Goal: Use online tool/utility: Utilize a website feature to perform a specific function

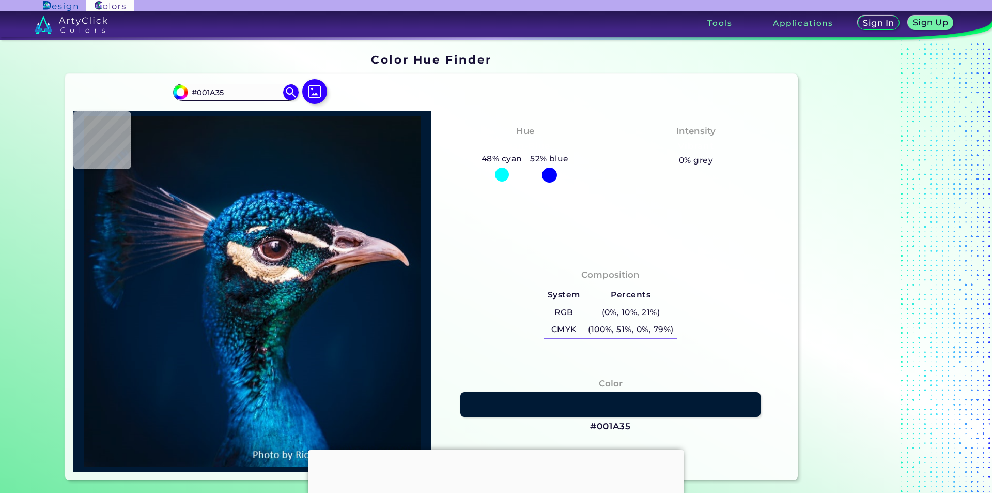
type input "#001b38"
type input "#001B38"
type input "#011c39"
type input "#011C39"
type input "#021d3b"
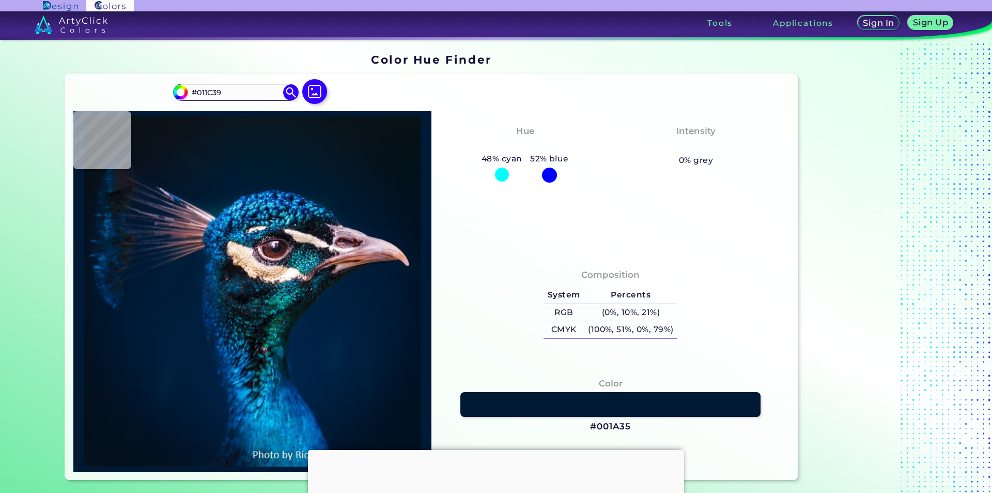
type input "#021D3B"
type input "#001d3b"
type input "#001D3B"
type input "#072646"
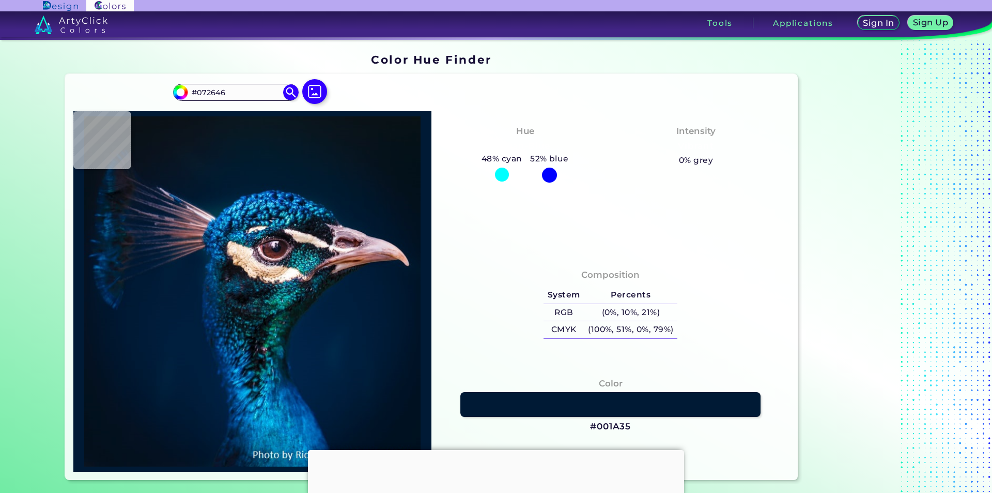
type input "#001e28"
type input "#001E28"
type input "#031715"
type input "#012348"
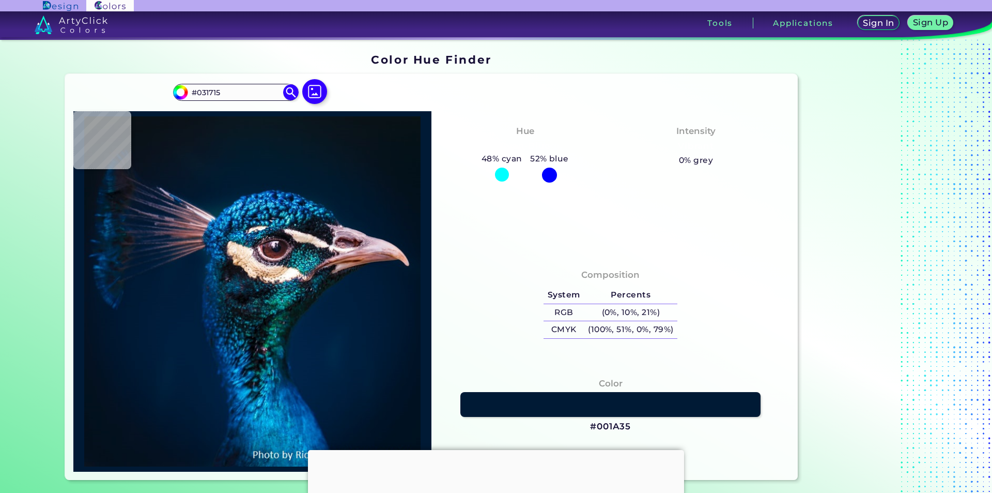
type input "#012348"
type input "#012245"
type input "#00203f"
type input "#00203F"
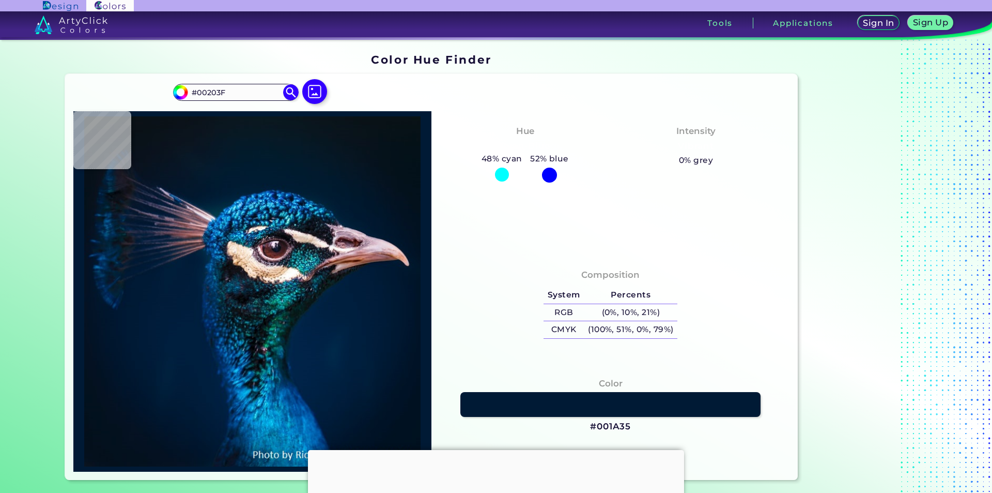
type input "#001d3b"
type input "#001D3B"
type input "#011c39"
type input "#011C39"
type input "#001a35"
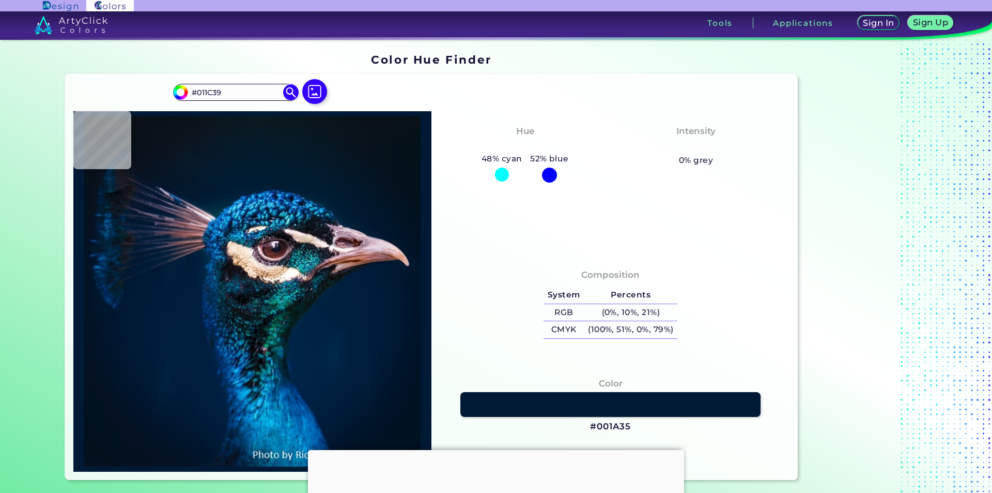
type input "#001A35"
type input "#001933"
type input "#001832"
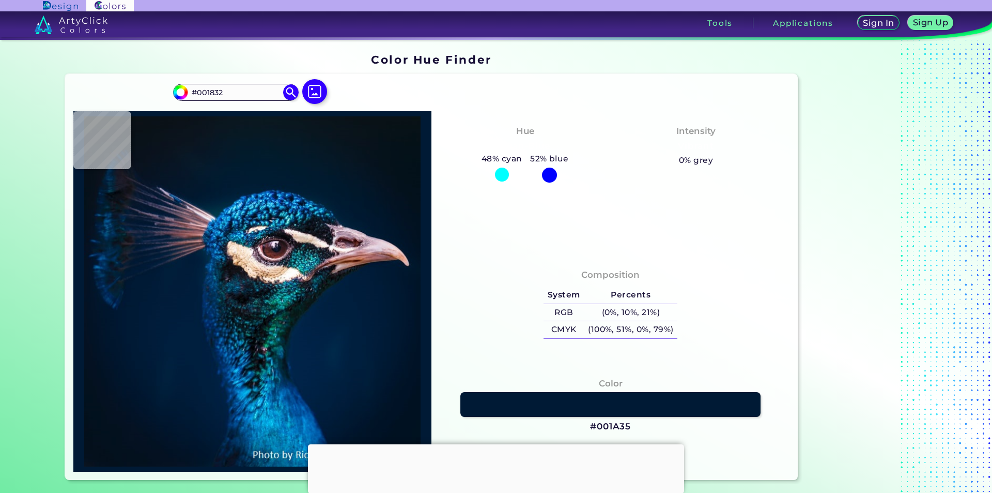
type input "#01172f"
type input "#01172F"
type input "#00162d"
type input "#00162D"
type input "#00152a"
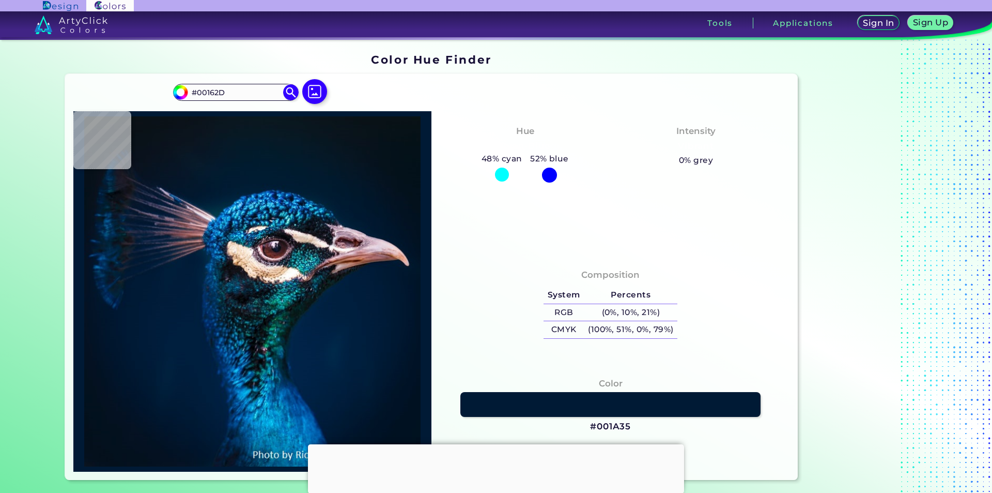
type input "#00152A"
type input "#001327"
type input "#001226"
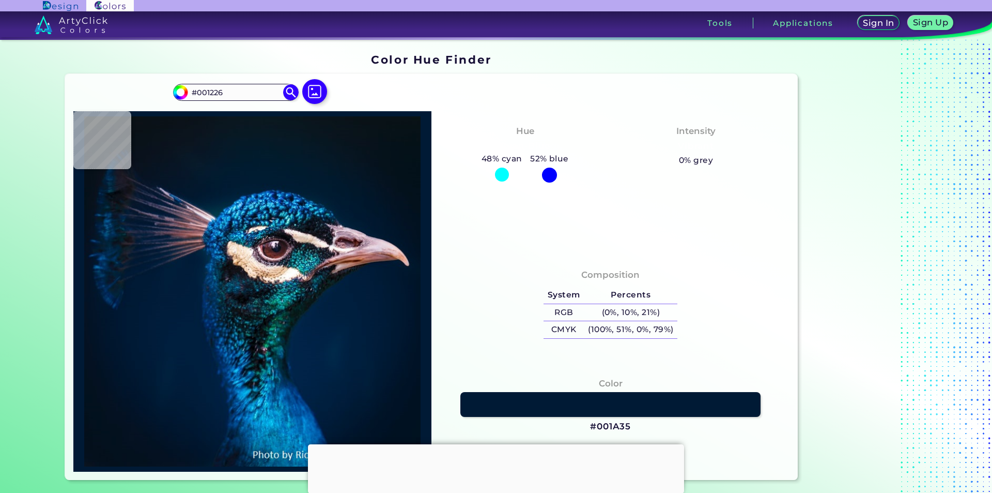
type input "#011224"
type input "#000000"
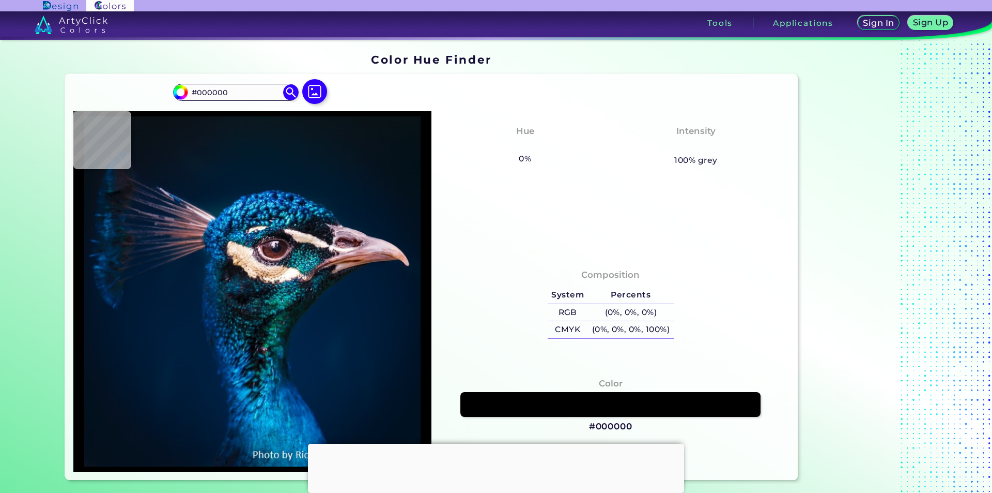
type input "#001226"
type input "#001427"
type input "#001429"
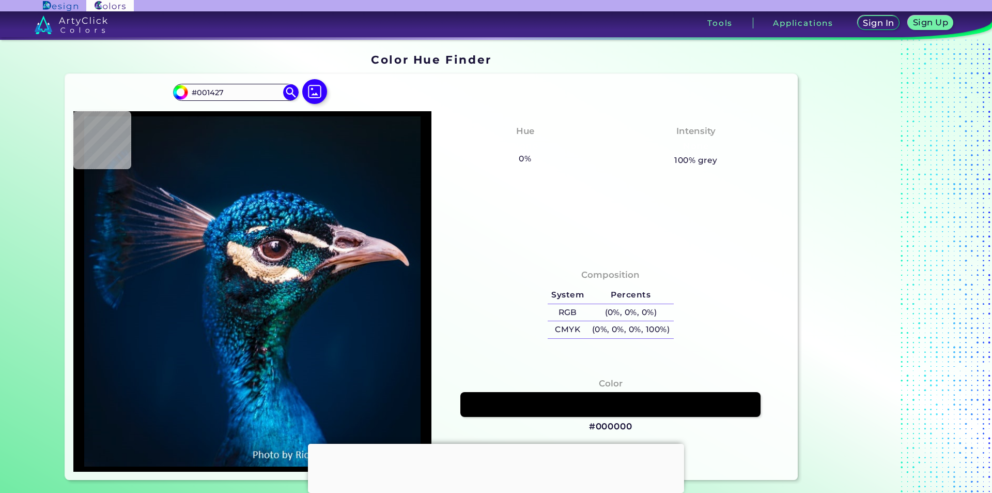
type input "#001429"
type input "#00162e"
type input "#00162E"
type input "#01172f"
type input "#01172F"
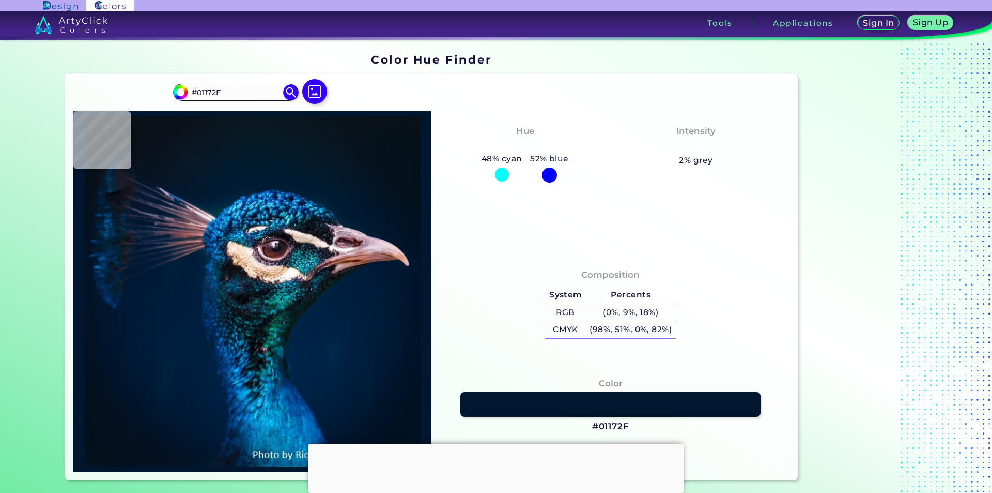
type input "#001936"
type input "#a67c68"
type input "#A67C68"
type input "#ebced7"
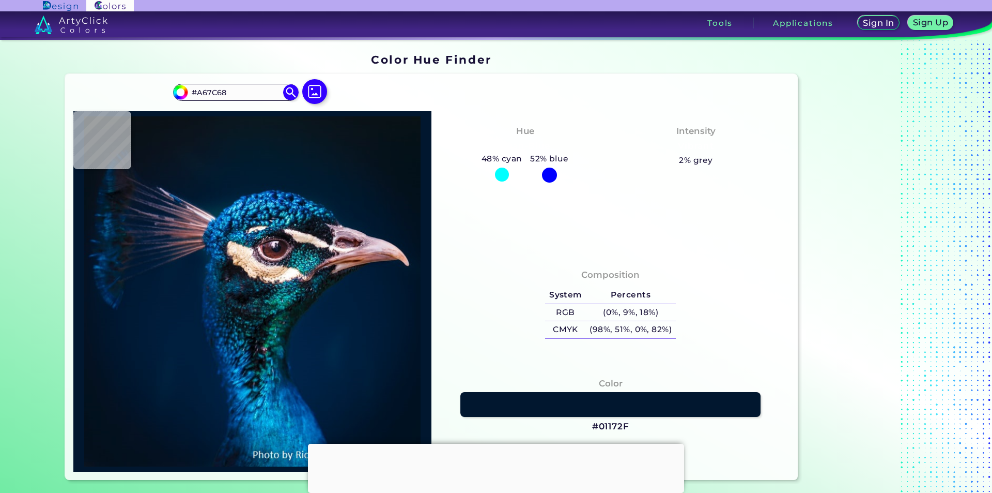
type input "#EBCED7"
type input "#04162d"
type input "#04162D"
type input "#00162b"
type input "#00162B"
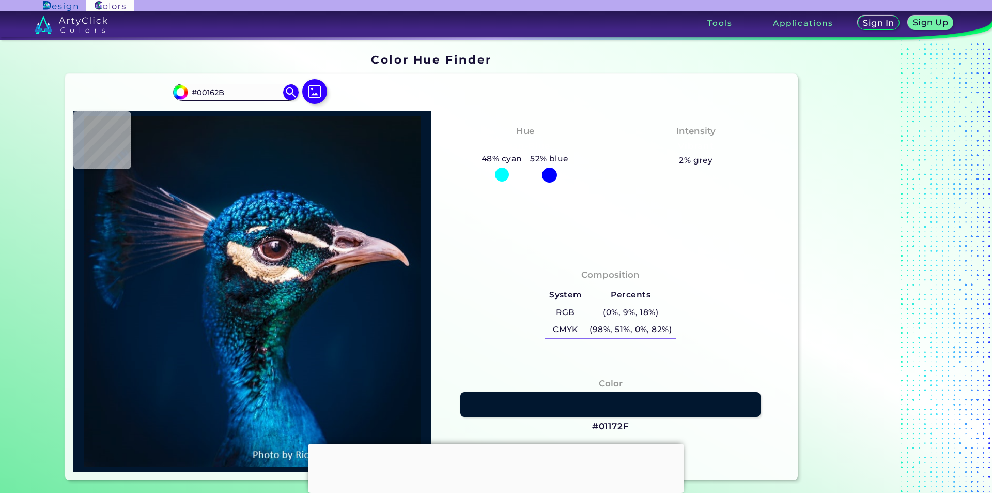
type input "#01172e"
type input "#01172E"
type input "#00162b"
type input "#00162B"
type input "#01172c"
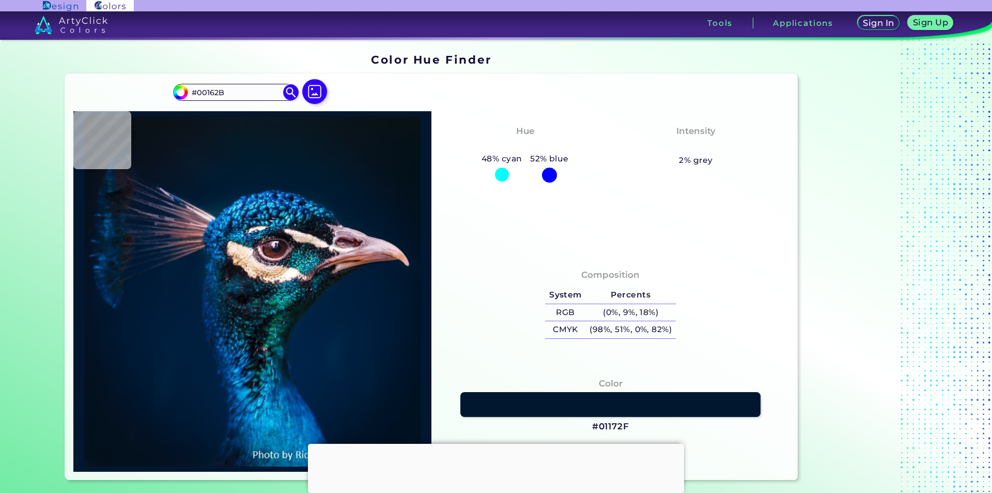
type input "#01172C"
type input "#01172e"
type input "#01172E"
type input "#00162b"
type input "#00162B"
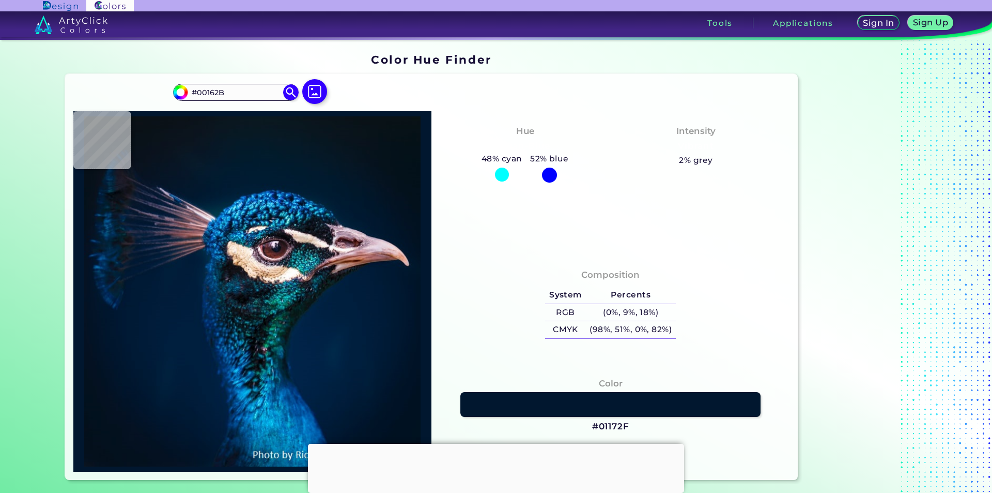
type input "#01172c"
type input "#01172C"
type input "#00162b"
type input "#00162B"
type input "#00182c"
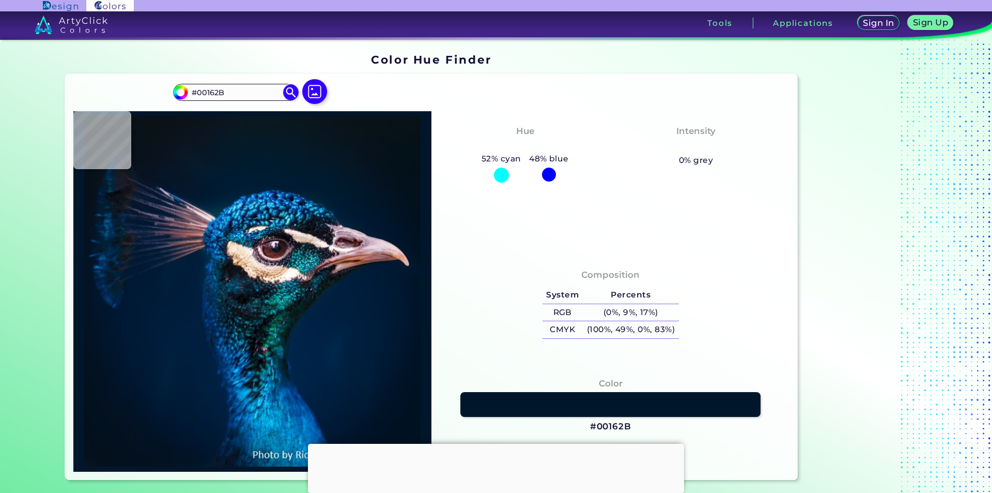
type input "#00182C"
type input "#00182d"
type input "#00182D"
type input "#00182e"
type input "#00182E"
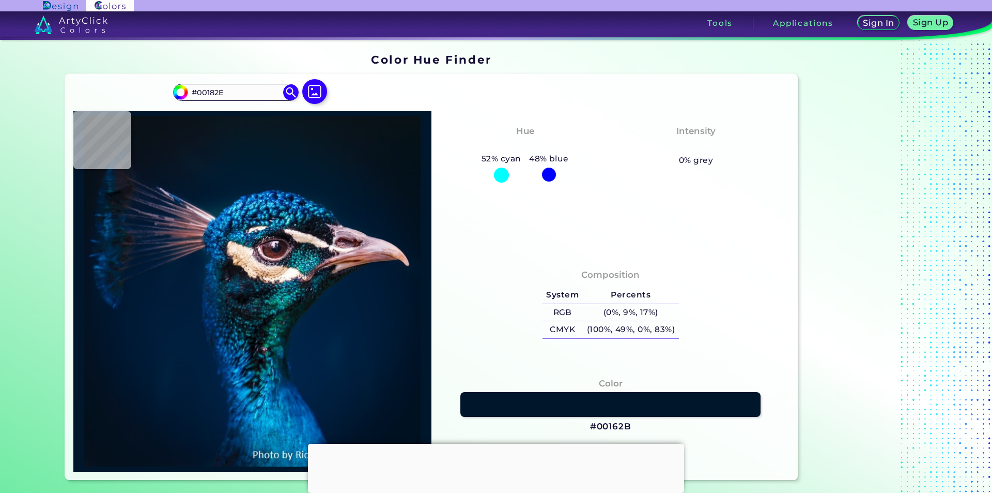
type input "#00192f"
type input "#00192F"
type input "#001a2f"
type input "#001A2F"
type input "#011a30"
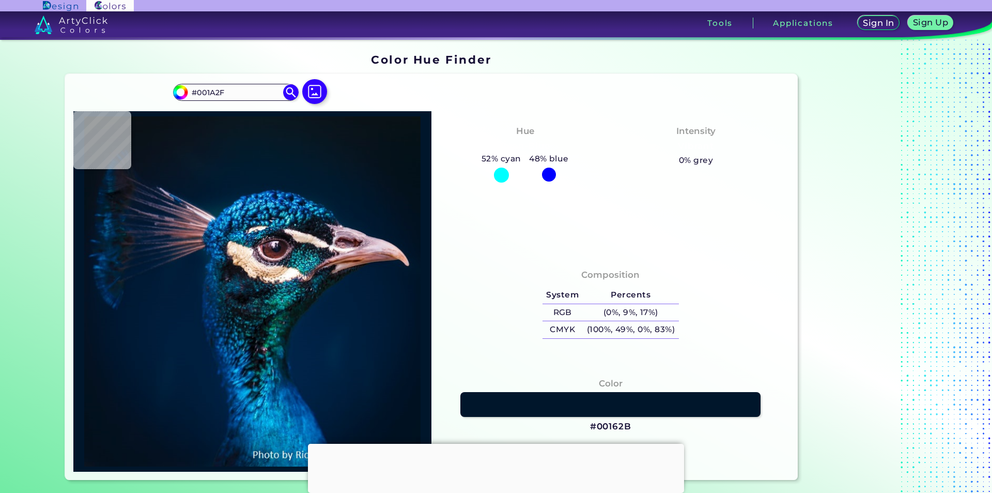
type input "#011A30"
type input "#001a30"
type input "#001A30"
type input "#001c32"
type input "#001C32"
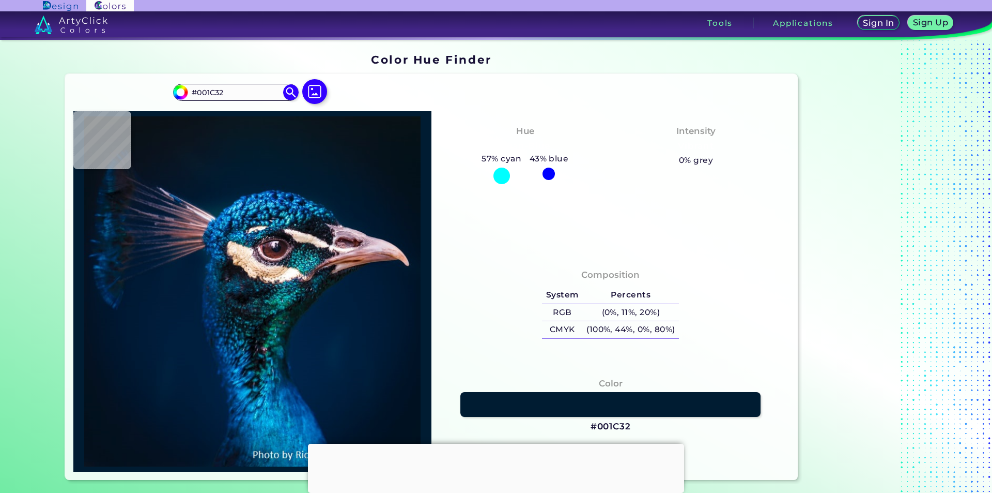
type input "#021a30"
type input "#021A30"
type input "#011b32"
type input "#011B32"
type input "#021b2f"
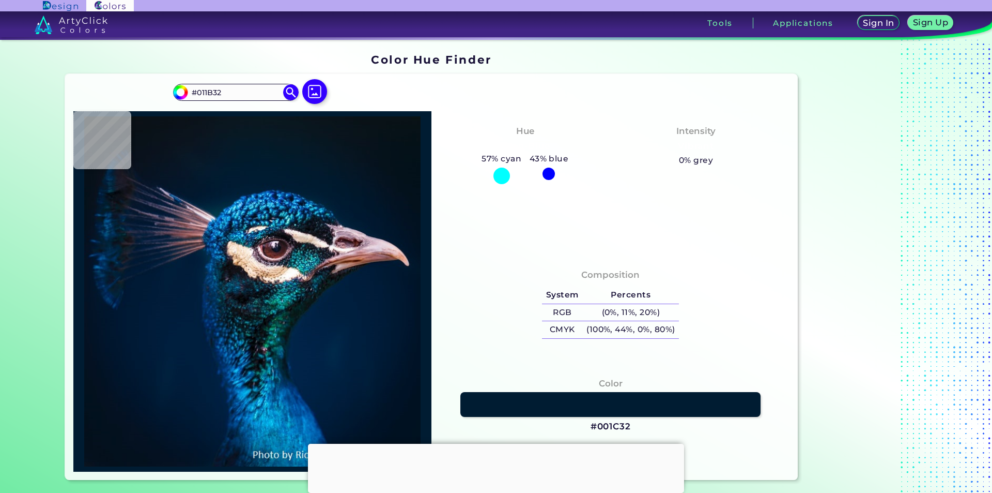
type input "#021B2F"
type input "#04192c"
type input "#04192C"
type input "#071629"
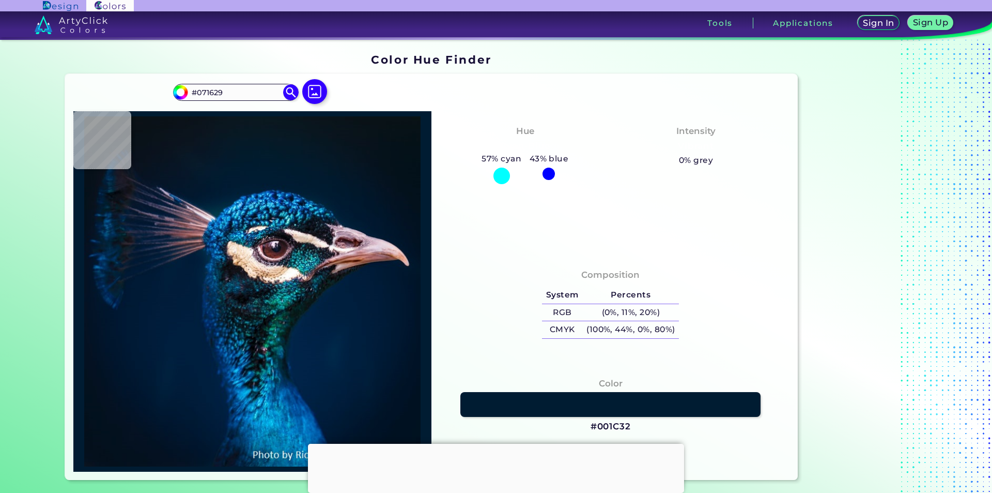
type input "#061625"
type input "#071424"
type input "#071423"
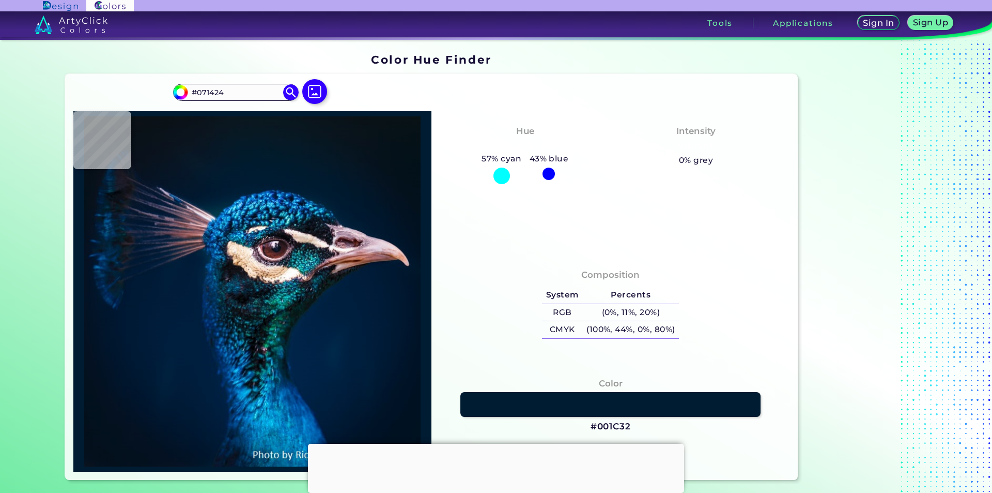
type input "#071423"
type input "#061421"
type input "#081422"
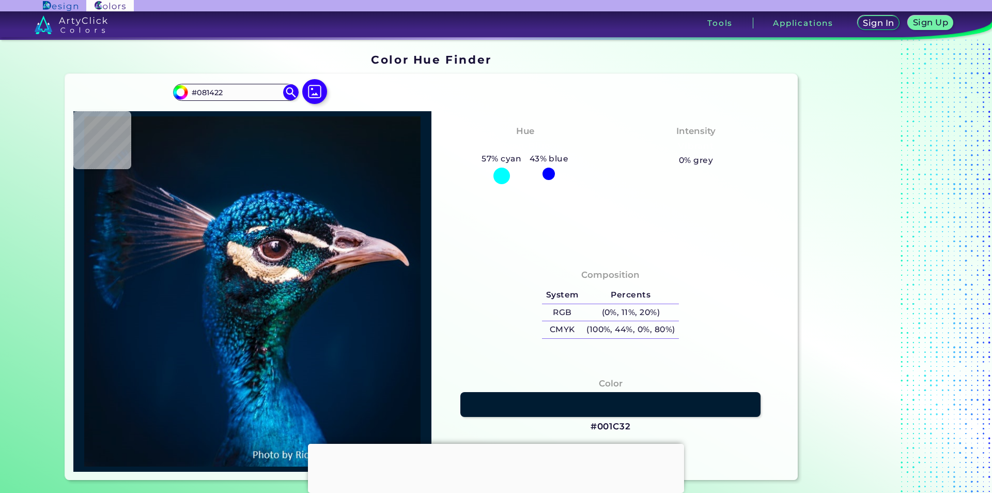
type input "#071321"
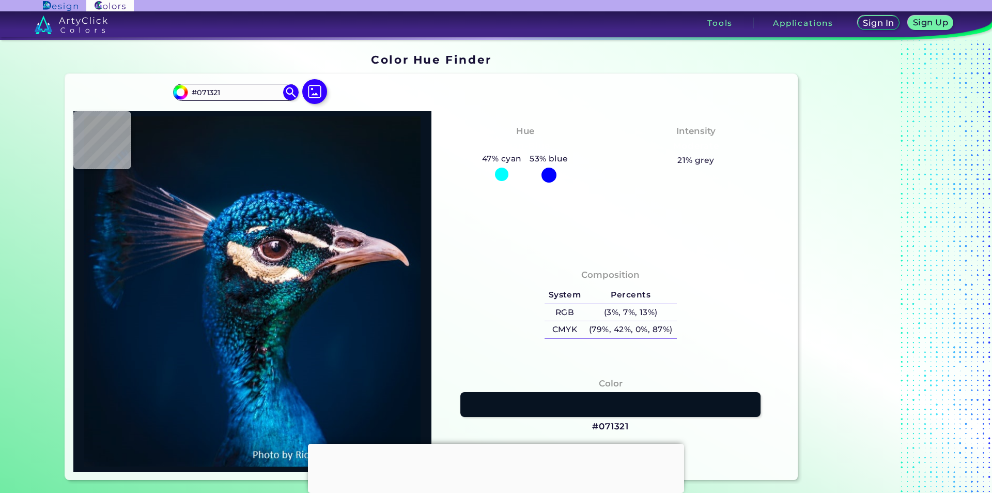
type input "#071424"
type input "#051425"
type input "#051829"
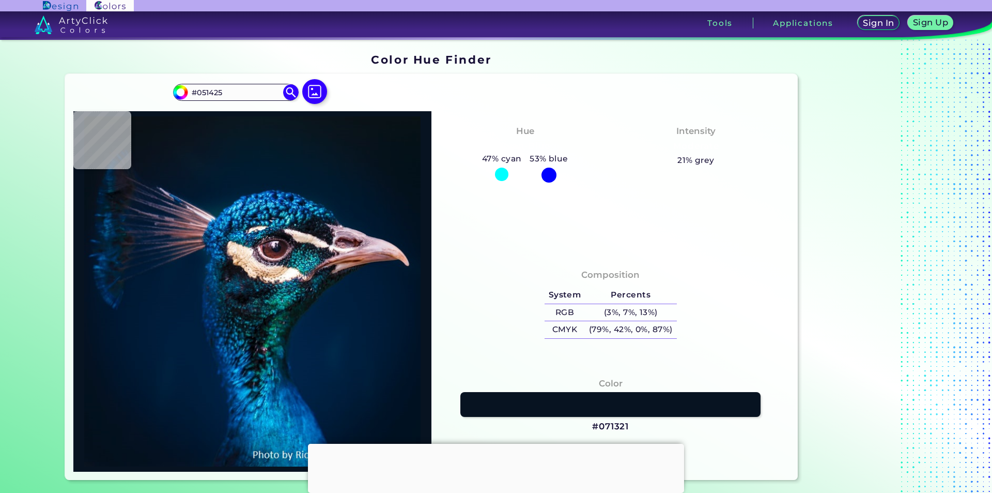
type input "#051829"
type input "#091b33"
type input "#091B33"
type input "#071731"
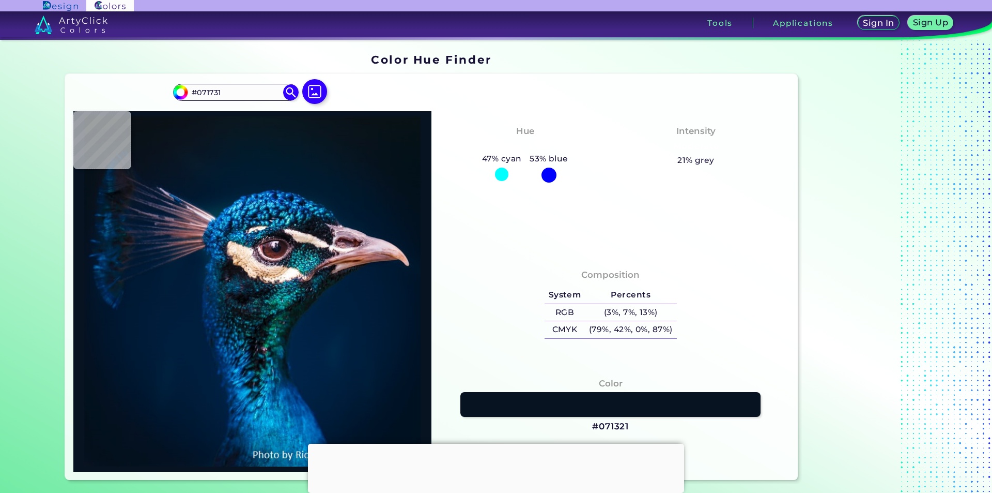
type input "#061c34"
type input "#061C34"
type input "#29334b"
type input "#29334B"
type input "#17213f"
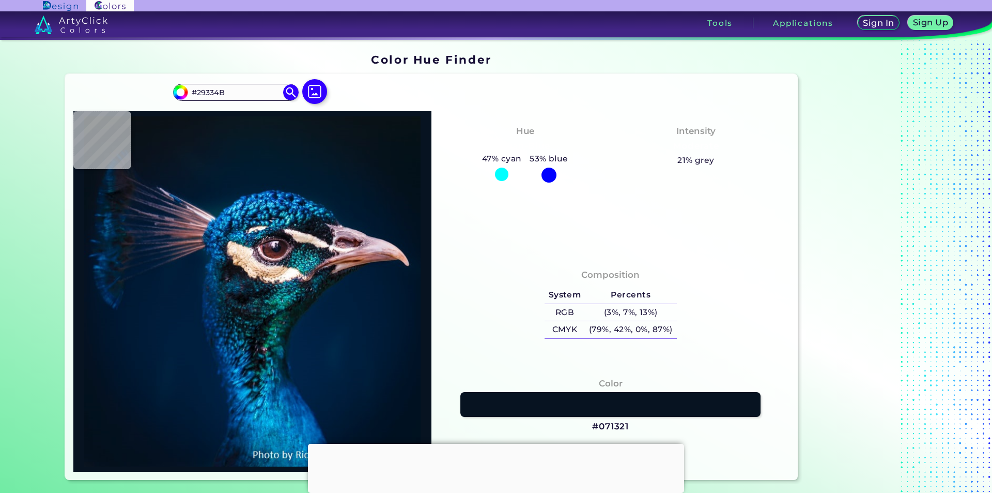
type input "#17213F"
type input "#00162e"
type input "#00162E"
type input "#0e2544"
type input "#0E2544"
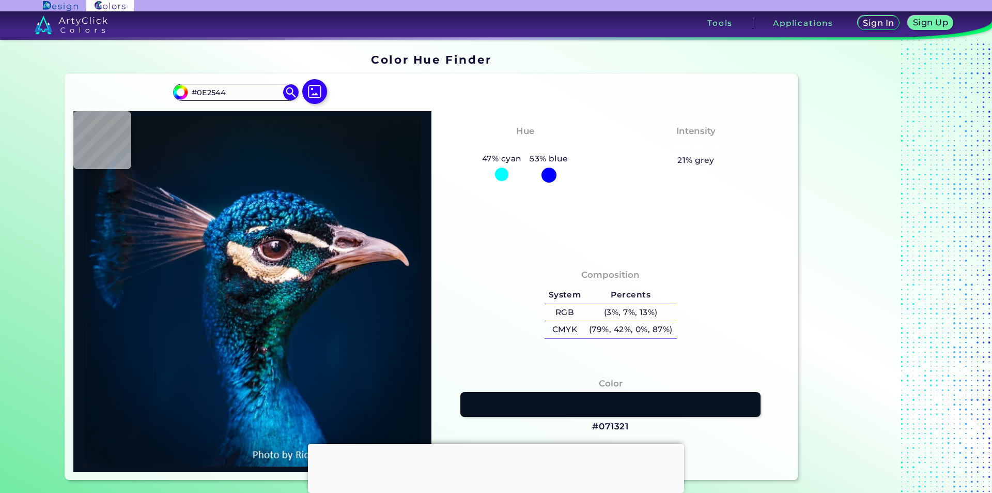
type input "#17223e"
type input "#17223E"
type input "#031c36"
type input "#031C36"
type input "#011935"
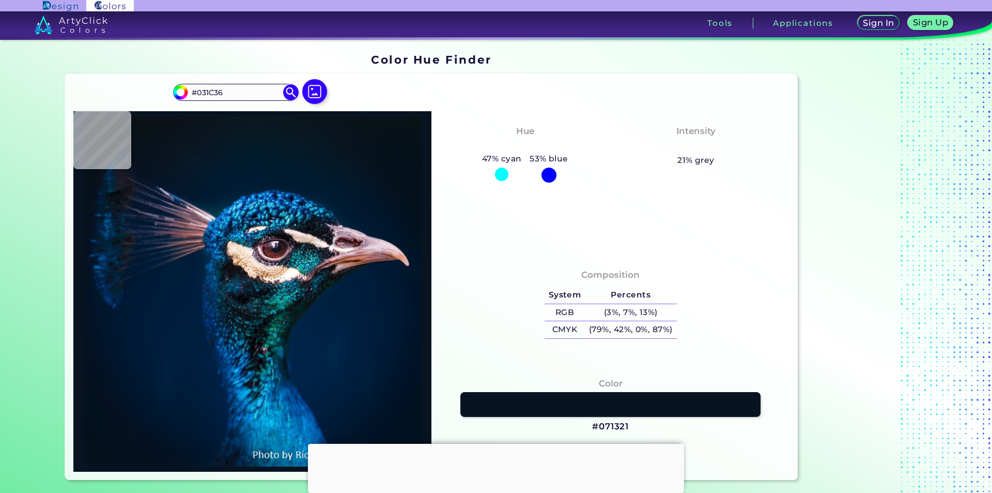
type input "#011935"
type input "#061a32"
type input "#061A32"
type input "#0a1c32"
type input "#0A1C32"
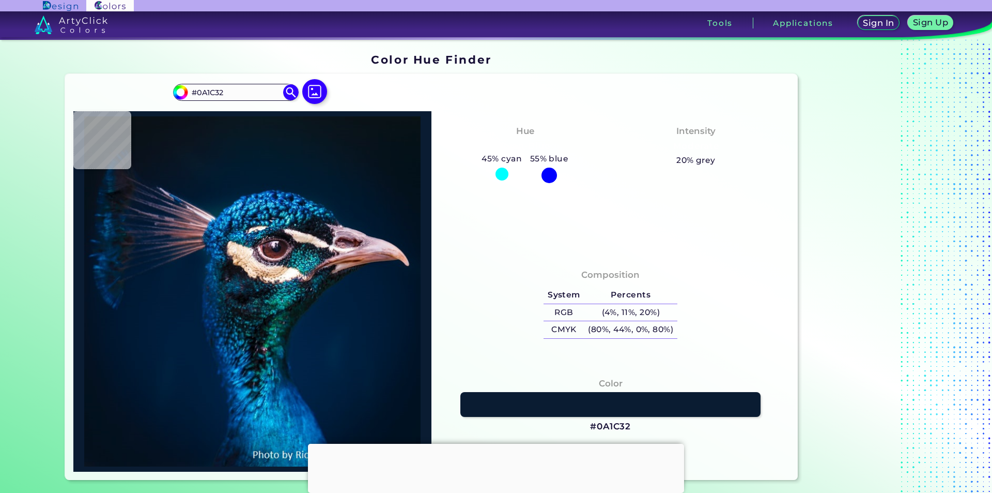
type input "#001936"
type input "#061b33"
type input "#061B33"
type input "#001935"
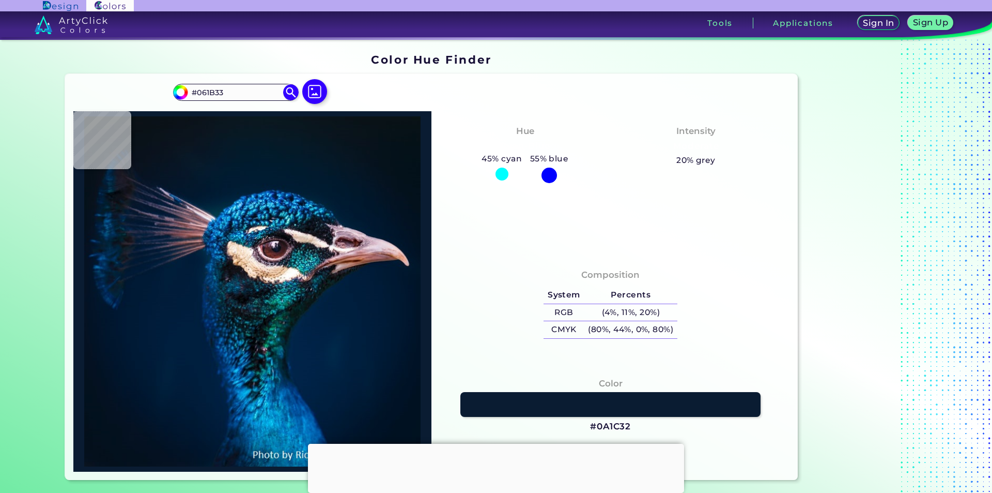
type input "#001935"
type input "#001731"
type input "#001932"
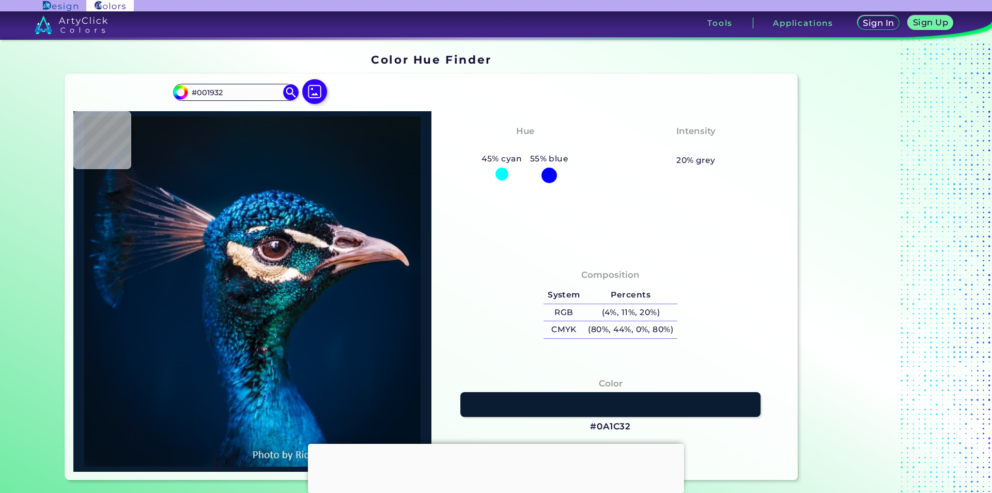
type input "#001a35"
type input "#001A35"
type input "#001935"
type input "#001a35"
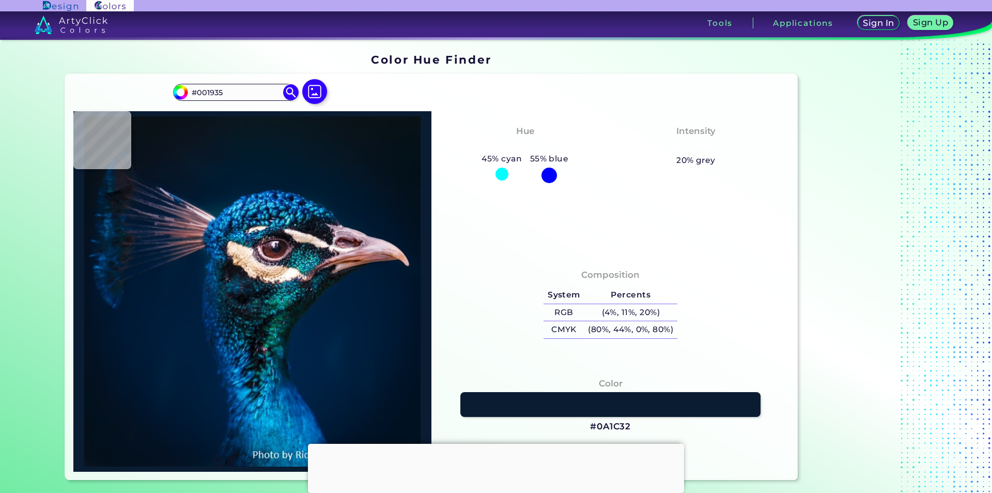
type input "#001A35"
type input "#001934"
type input "#001933"
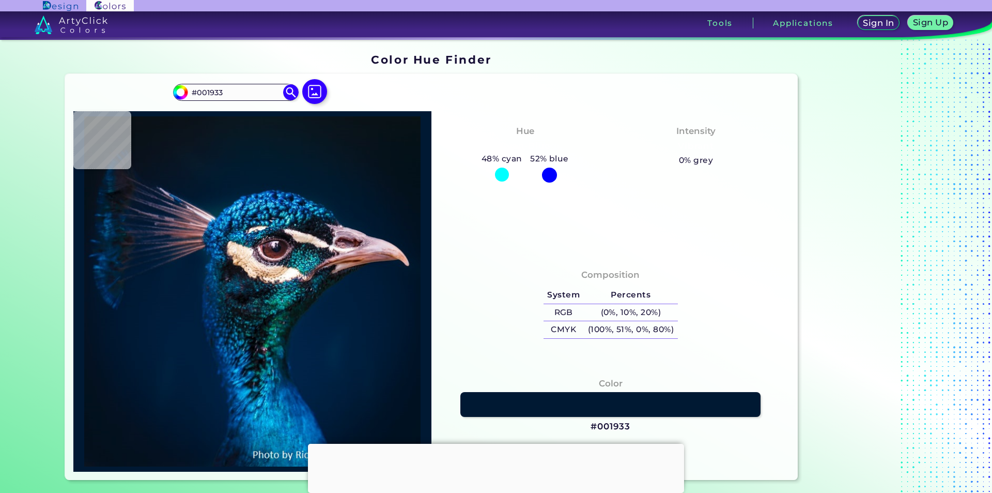
type input "#001833"
type input "#011e46"
type input "#011E46"
type input "#053369"
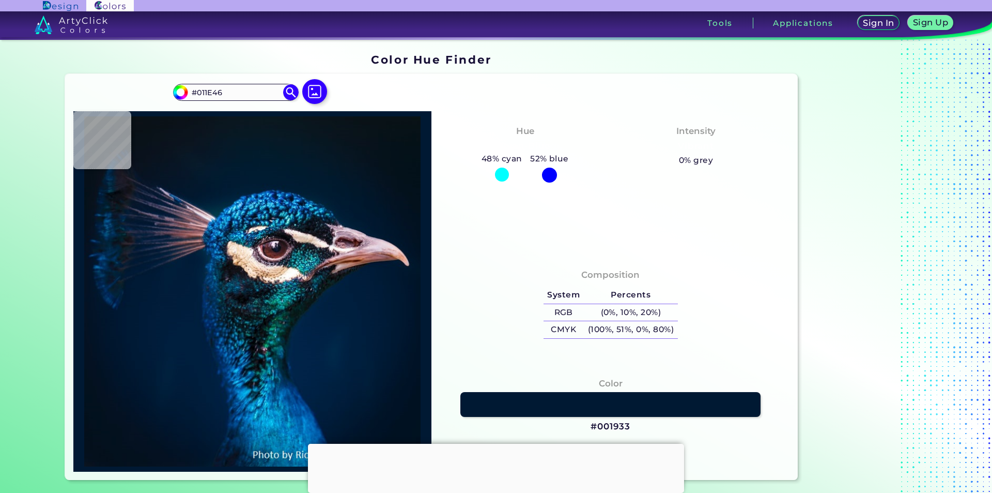
type input "#053369"
type input "#03244e"
type input "#03244E"
type input "#021428"
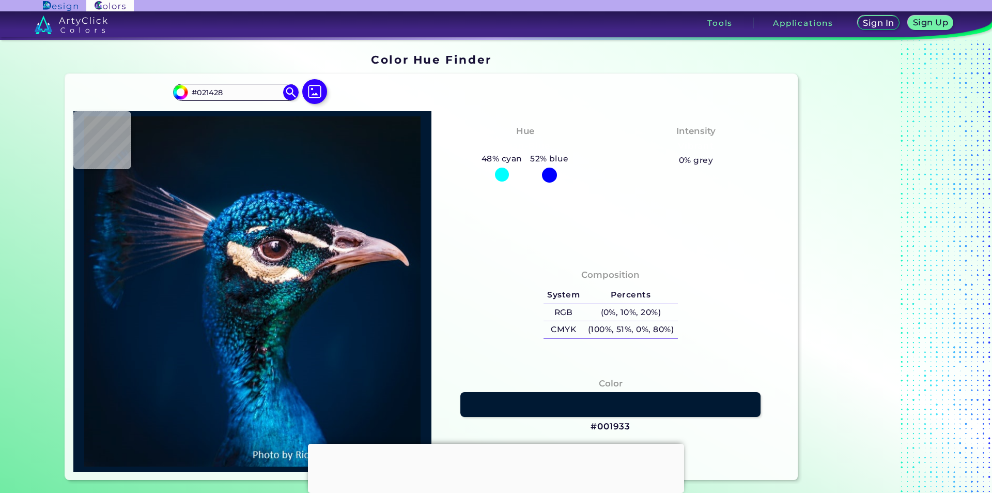
type input "#000000"
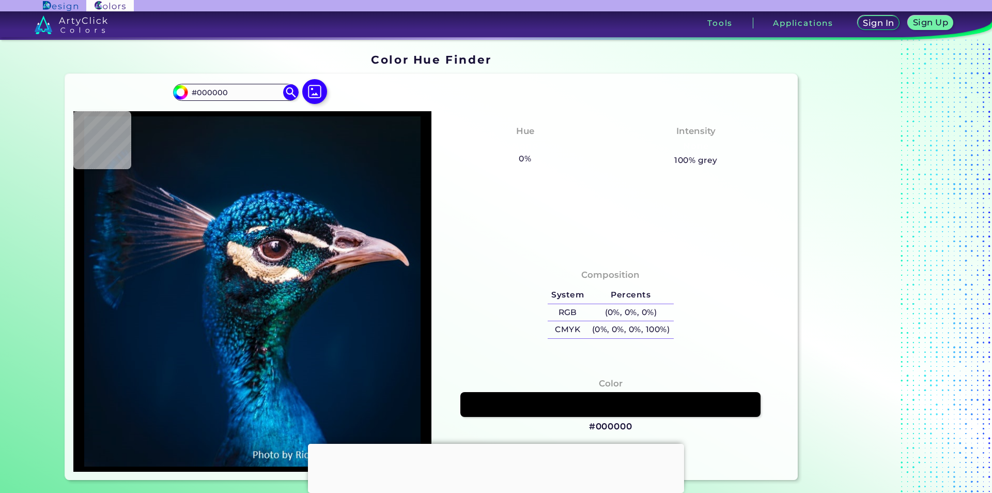
type input "#02162e"
type input "#02162E"
type input "#06223a"
type input "#06223A"
type input "#001a35"
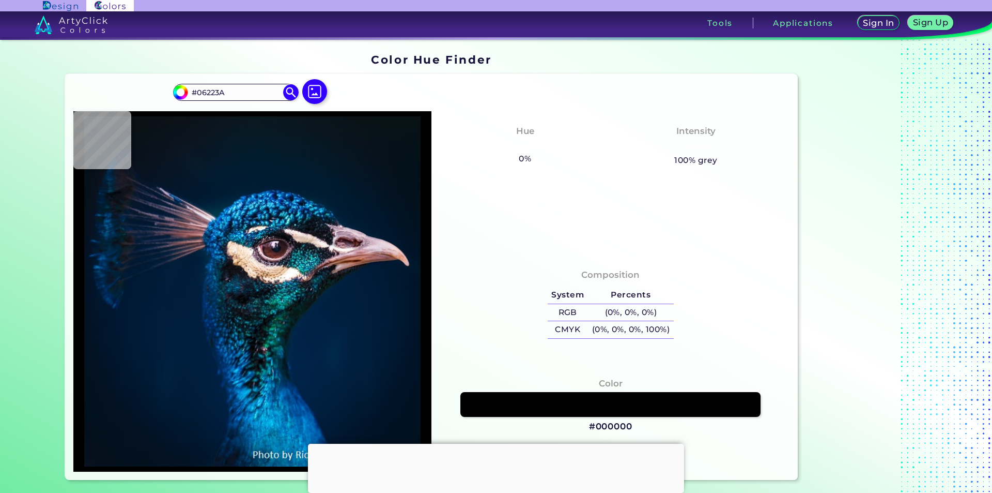
type input "#001A35"
type input "#003166"
type input "#b69682"
type input "#B69682"
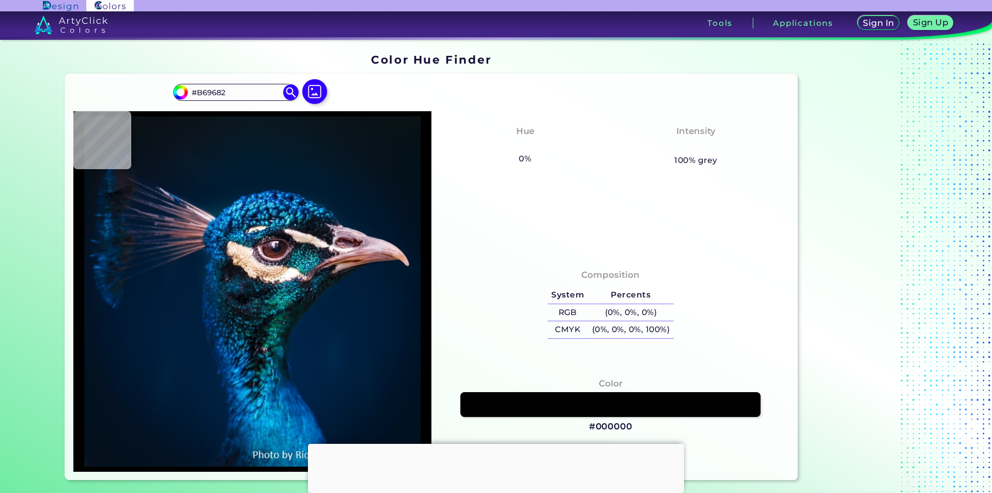
type input "#e2e1d1"
type input "#E2E1D1"
type input "#38272b"
type input "#38272B"
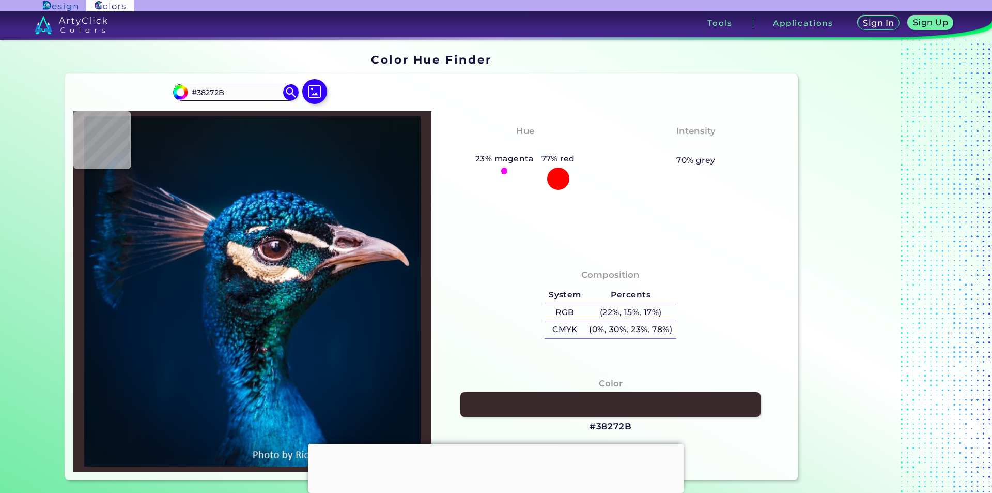
type input "#011c39"
type input "#011C39"
type input "#001a33"
type input "#001A33"
type input "#001832"
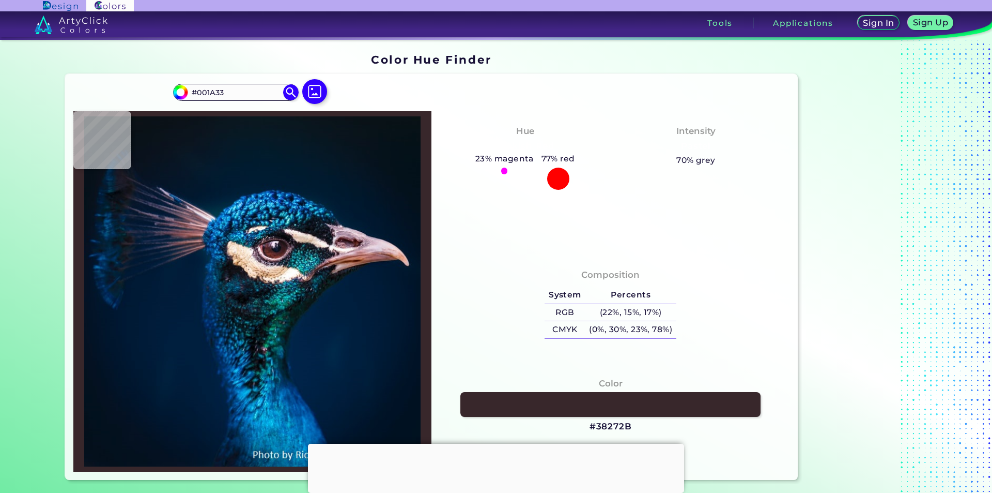
type input "#001832"
type input "#01172e"
type input "#01172E"
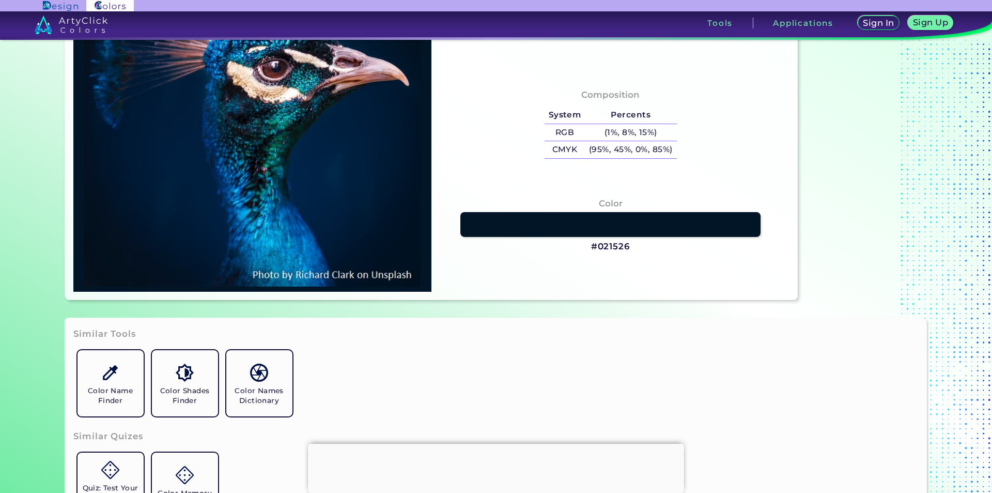
scroll to position [207, 0]
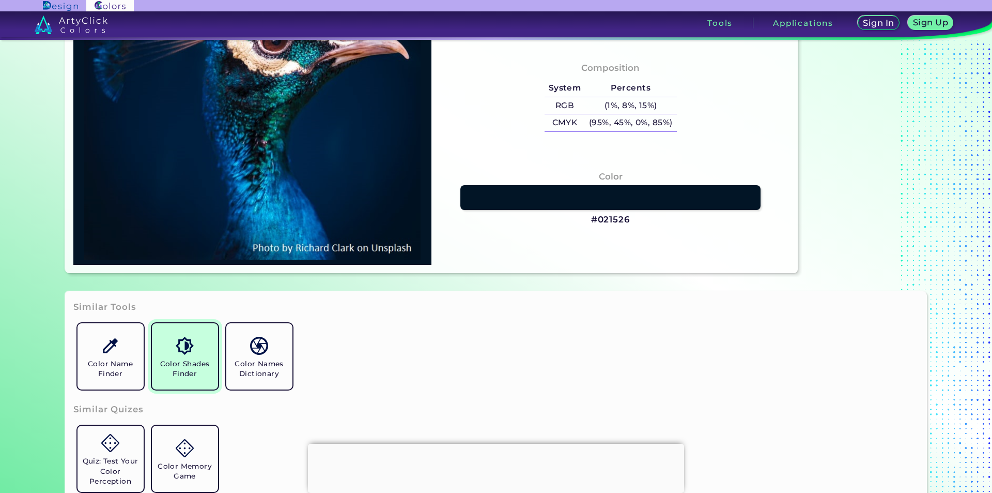
click at [173, 367] on h5 "Color Shades Finder" at bounding box center [185, 369] width 58 height 20
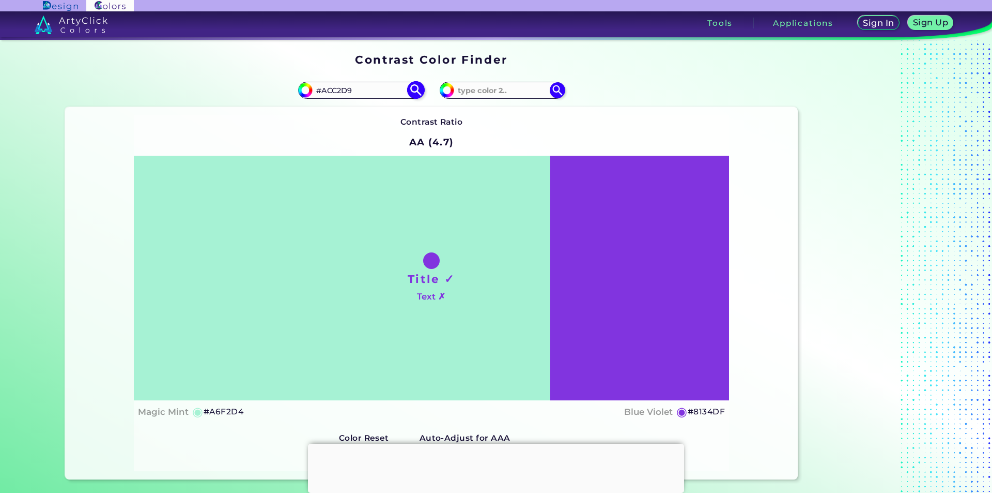
type input "#ACC2D9"
click at [412, 88] on img at bounding box center [416, 90] width 18 height 18
type input "#acc2d9"
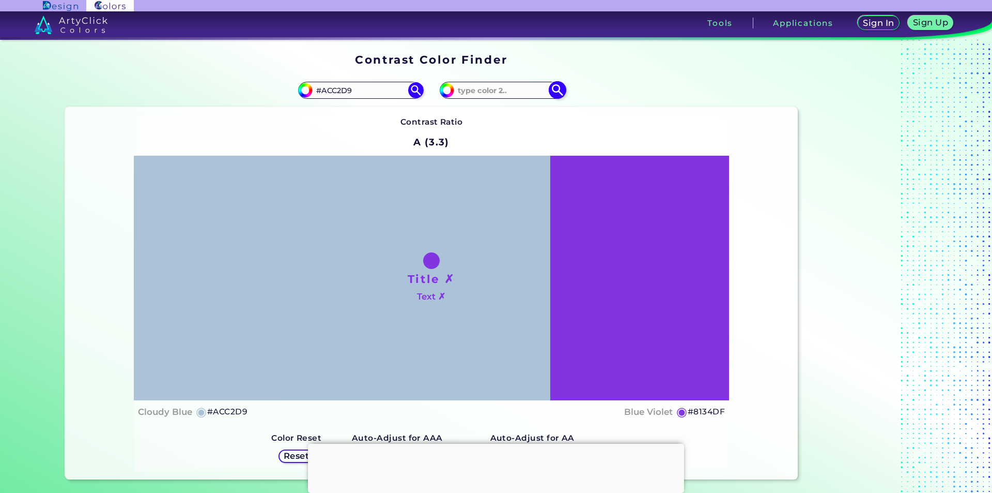
click at [471, 89] on input at bounding box center [502, 90] width 96 height 14
click at [471, 94] on input at bounding box center [502, 90] width 96 height 14
paste input "#fd7e14"
type input "#fd7e14"
click at [555, 91] on img at bounding box center [557, 90] width 18 height 18
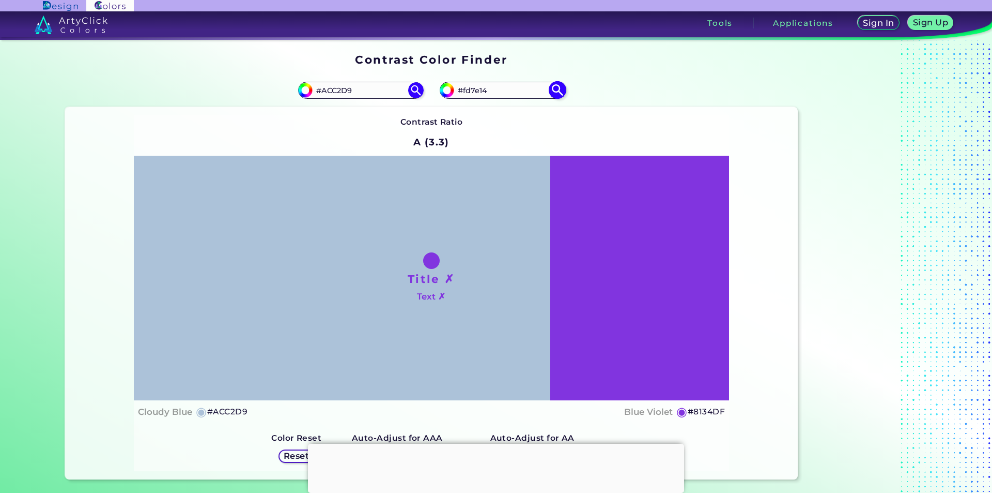
type input "#fd7e14"
type input "#FD7E14"
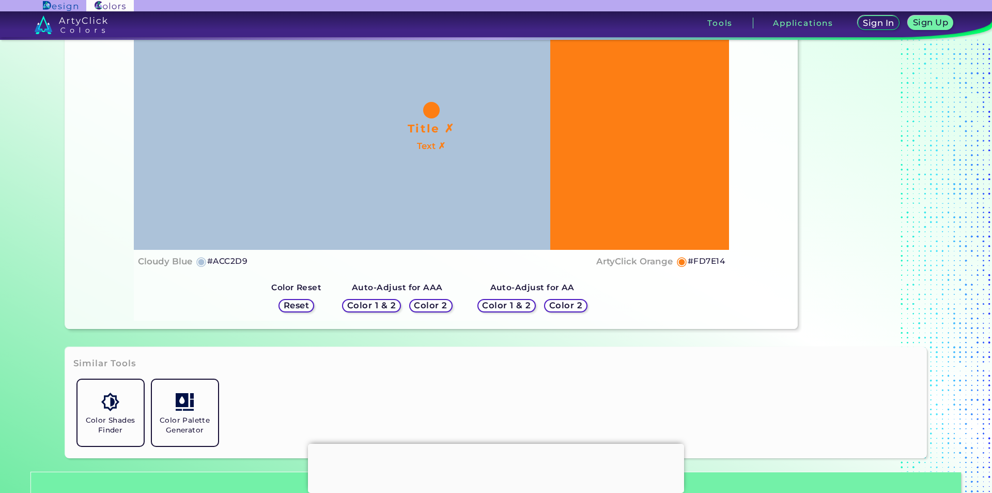
scroll to position [155, 0]
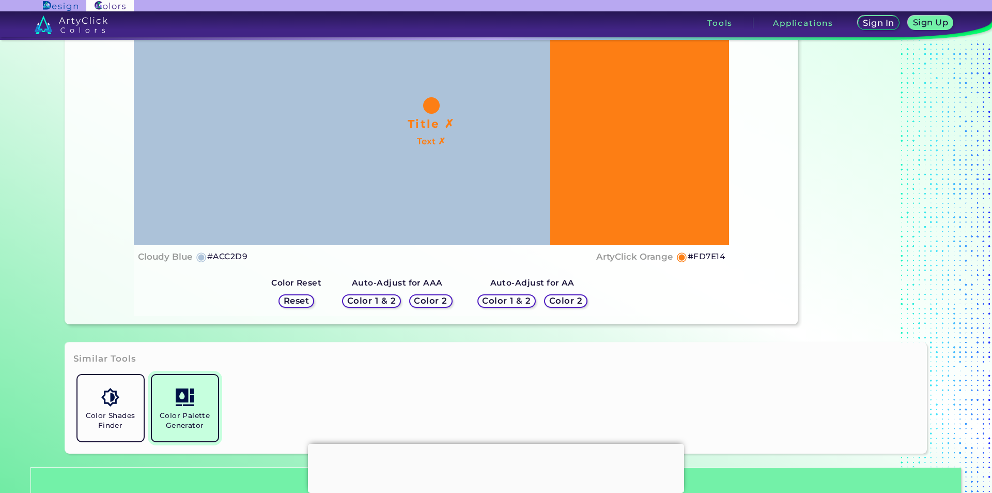
click at [215, 419] on link "Color Palette Generator" at bounding box center [185, 408] width 74 height 74
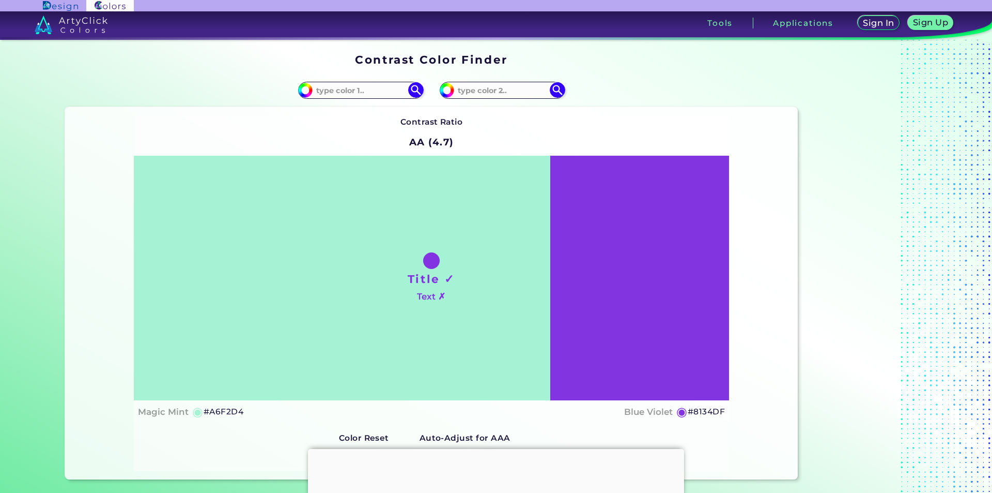
click at [333, 91] on input at bounding box center [361, 90] width 96 height 14
type input "#FF9B38"
click at [409, 88] on img at bounding box center [416, 90] width 18 height 18
type input "#ff9b38"
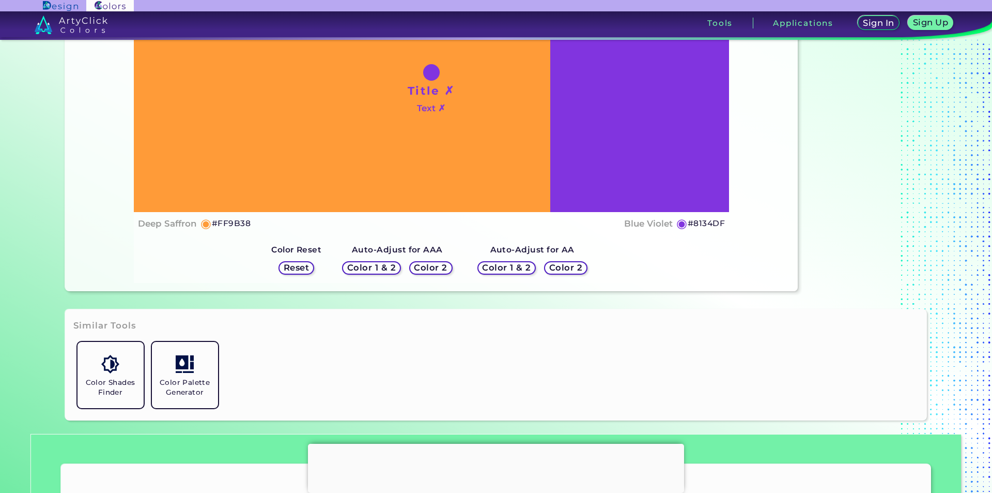
scroll to position [155, 0]
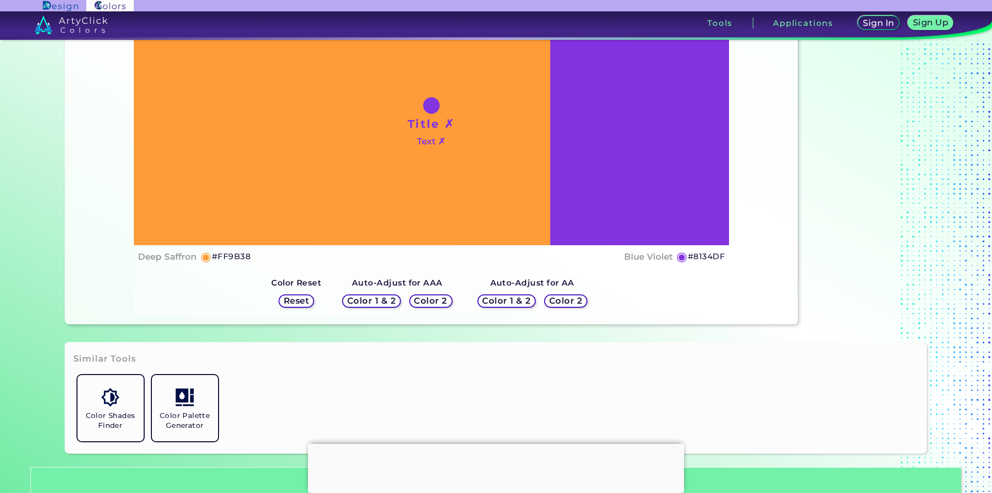
click at [491, 299] on h5 "Color 1 & 2" at bounding box center [507, 301] width 44 height 8
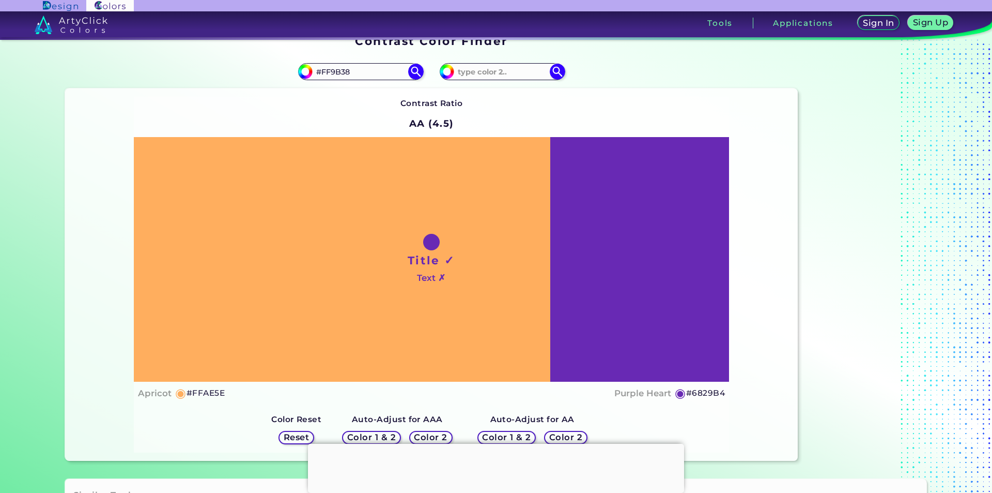
scroll to position [0, 0]
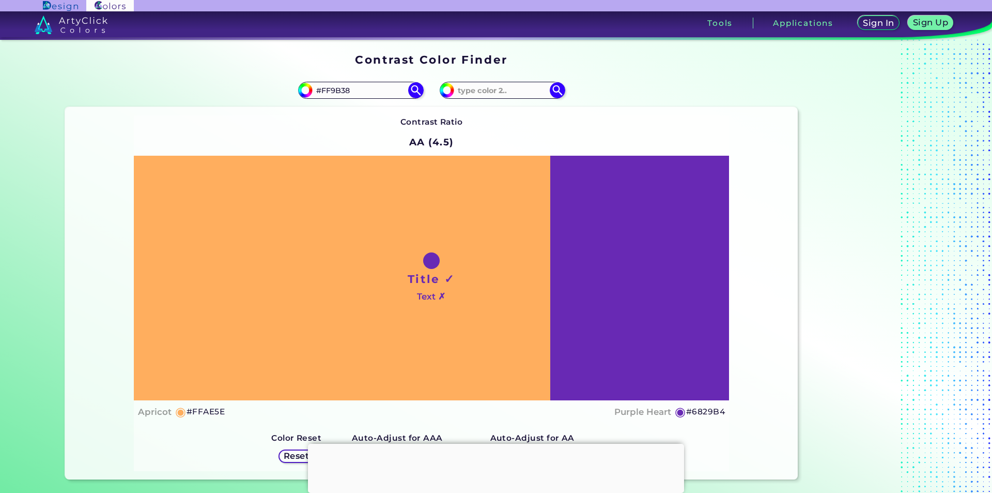
drag, startPoint x: 368, startPoint y: 88, endPoint x: 288, endPoint y: 88, distance: 79.1
click at [288, 88] on div "#ff9b38 #FF9B38" at bounding box center [248, 90] width 367 height 33
click at [113, 8] on img at bounding box center [110, 5] width 48 height 11
click at [85, 26] on img at bounding box center [71, 25] width 73 height 19
